Goal: Task Accomplishment & Management: Use online tool/utility

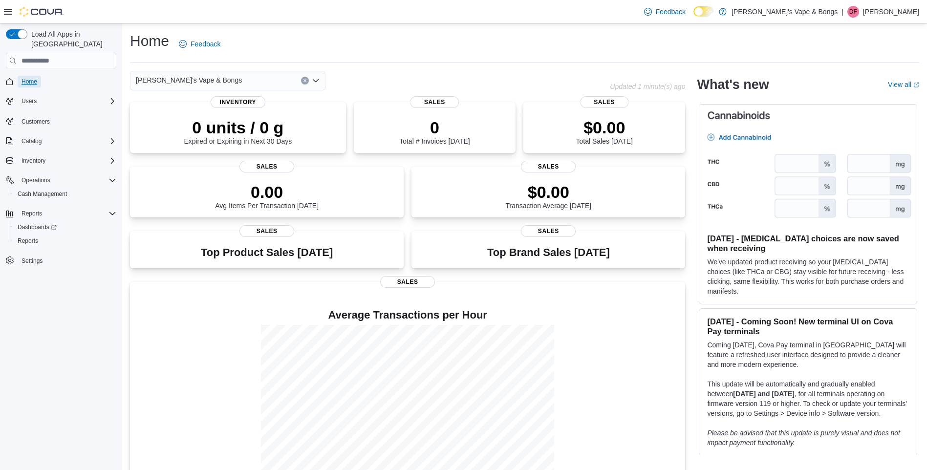
click at [37, 78] on span "Home" at bounding box center [30, 82] width 16 height 8
click at [30, 237] on span "Reports" at bounding box center [28, 241] width 21 height 8
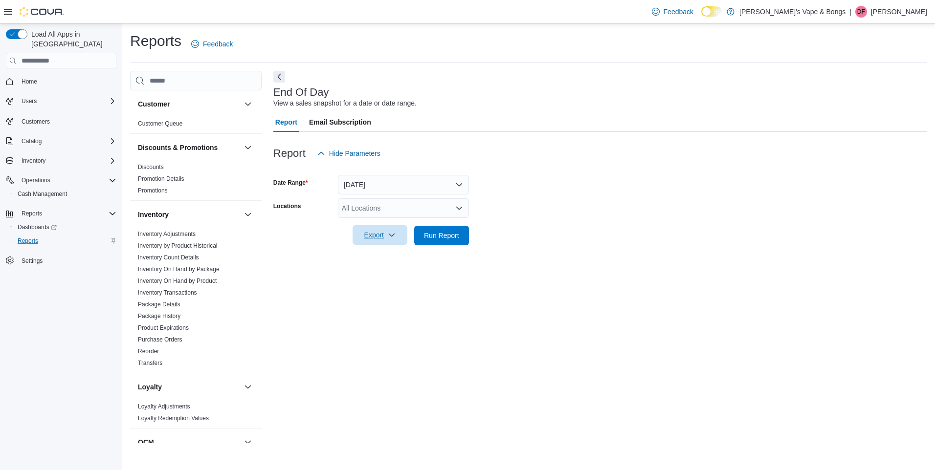
click at [368, 238] on span "Export" at bounding box center [379, 235] width 43 height 20
click at [439, 237] on span "Run Report" at bounding box center [441, 235] width 35 height 10
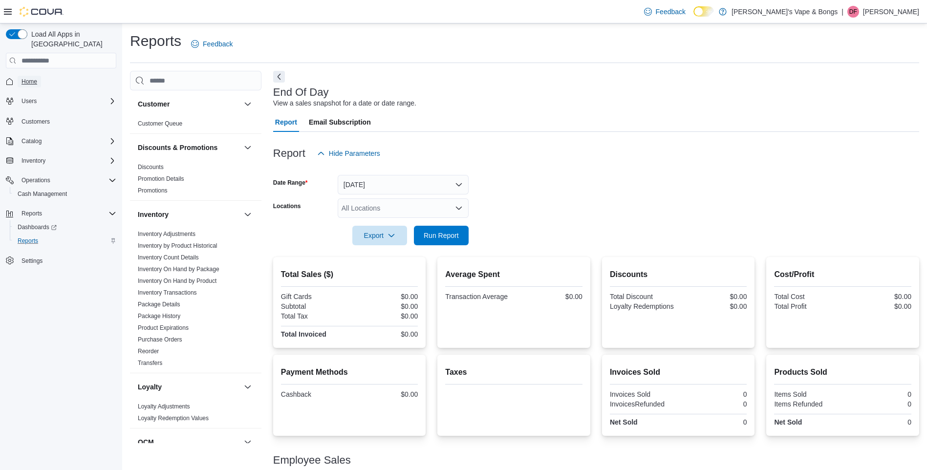
click at [29, 78] on span "Home" at bounding box center [30, 82] width 16 height 8
